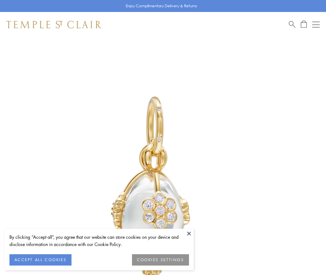
scroll to position [18, 0]
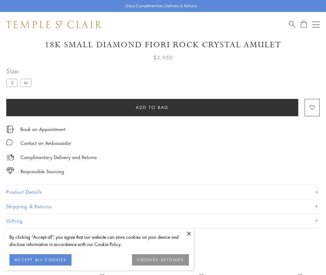
click at [152, 107] on span "Add to bag" at bounding box center [152, 107] width 33 height 7
